Goal: Navigation & Orientation: Find specific page/section

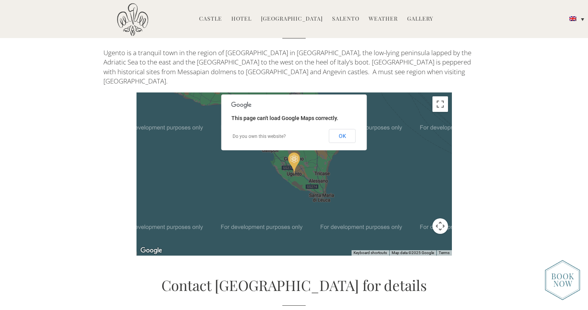
scroll to position [1771, 0]
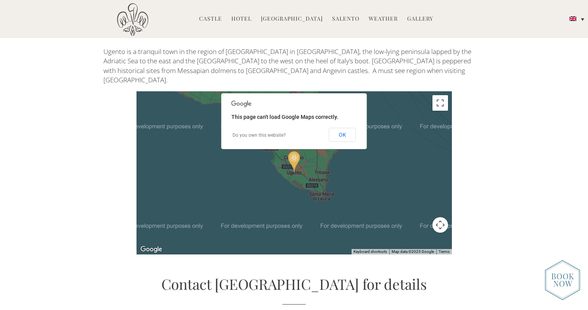
click at [410, 19] on link "Gallery" at bounding box center [420, 19] width 26 height 9
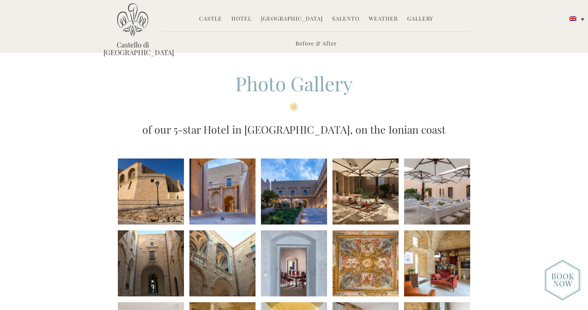
click at [247, 22] on link "Hotel" at bounding box center [241, 19] width 20 height 9
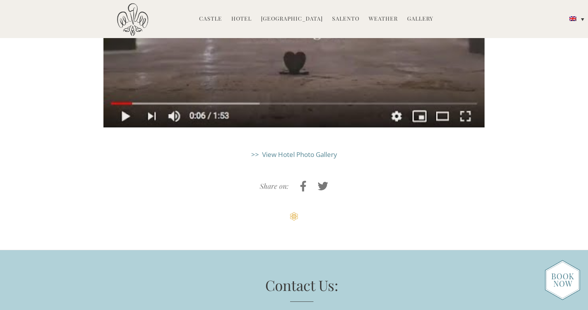
scroll to position [2033, 0]
